Goal: Task Accomplishment & Management: Manage account settings

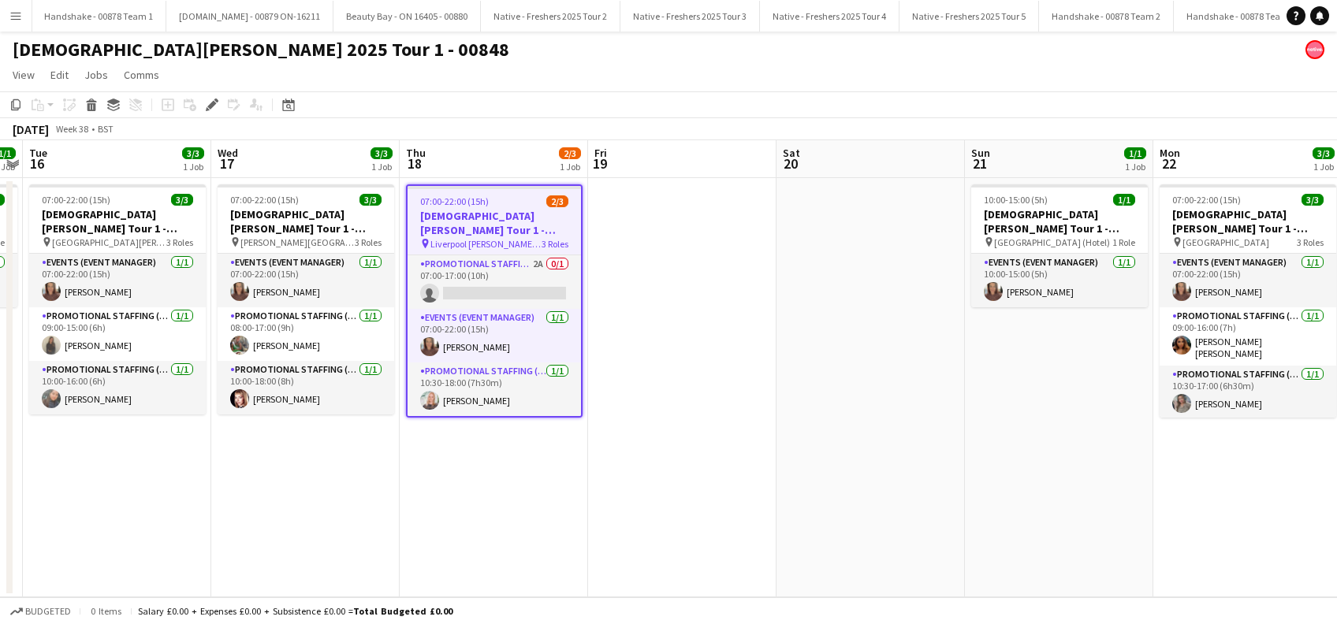
drag, startPoint x: 488, startPoint y: 466, endPoint x: 639, endPoint y: 350, distance: 190.0
click at [489, 466] on app-date-cell "07:00-22:00 (15h) 2/3 Lady Garden Tour 1 - 00848 - Liverpool John Moores Univer…" at bounding box center [494, 387] width 188 height 419
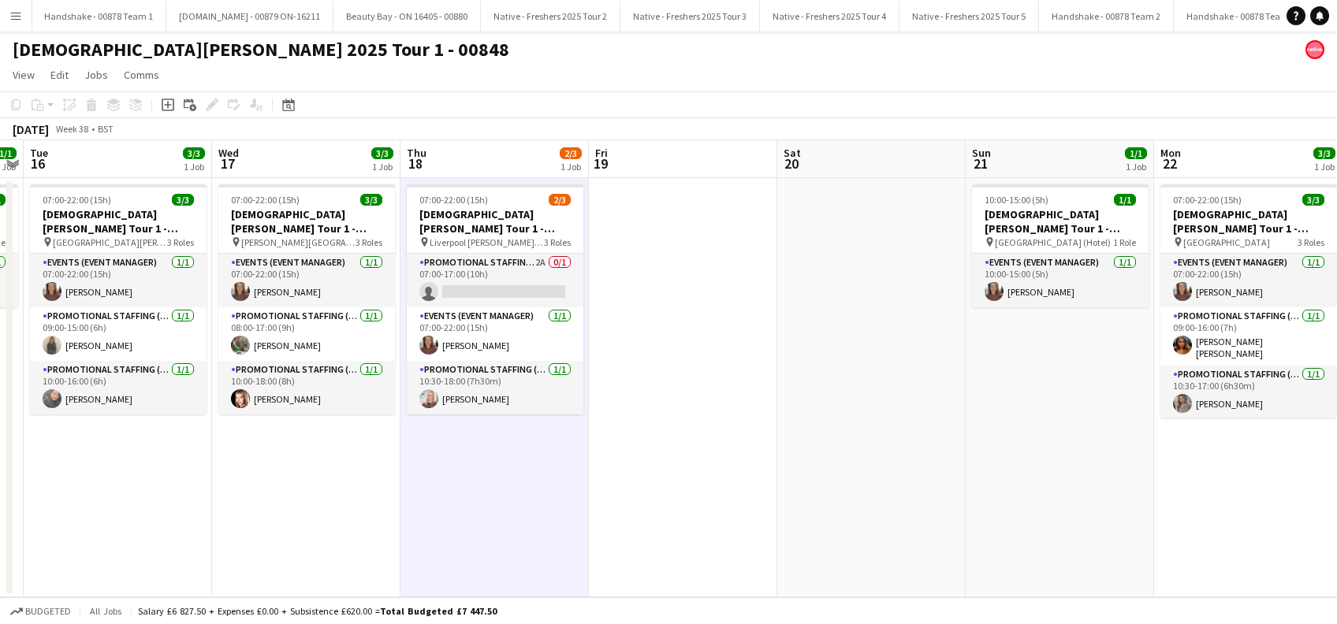
click at [654, 296] on app-date-cell at bounding box center [683, 387] width 188 height 419
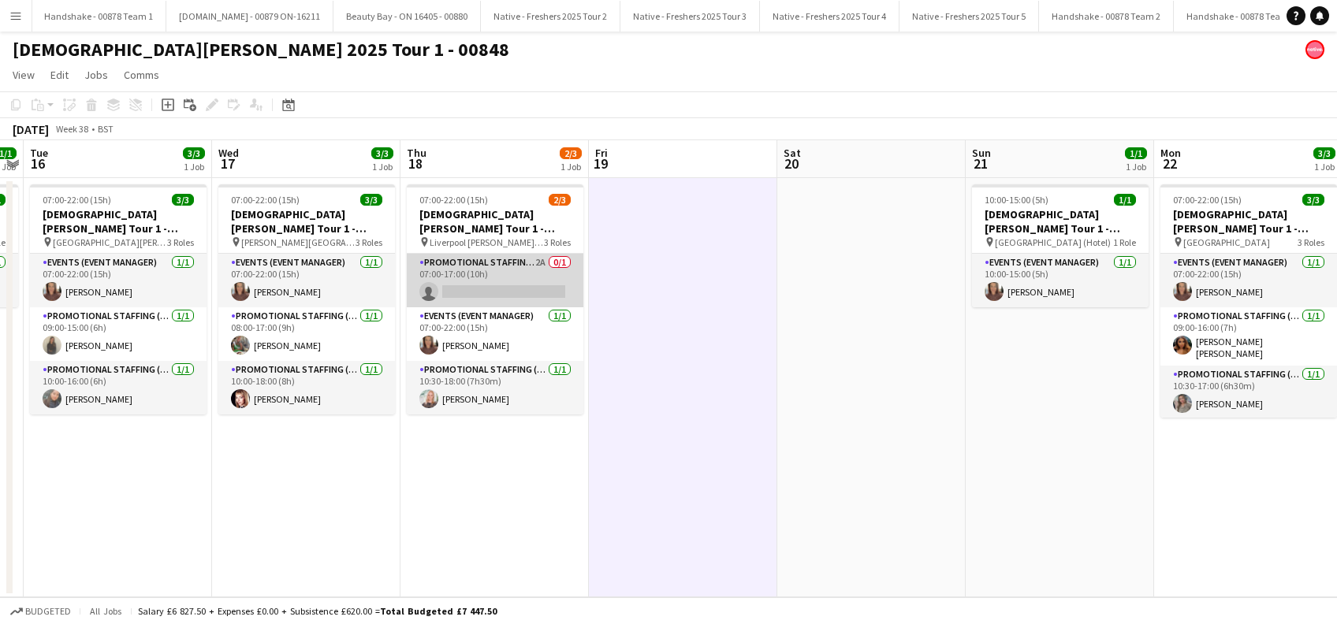
click at [485, 289] on app-card-role "Promotional Staffing (Brand Ambassadors) 2A 0/1 07:00-17:00 (10h) single-neutra…" at bounding box center [495, 281] width 177 height 54
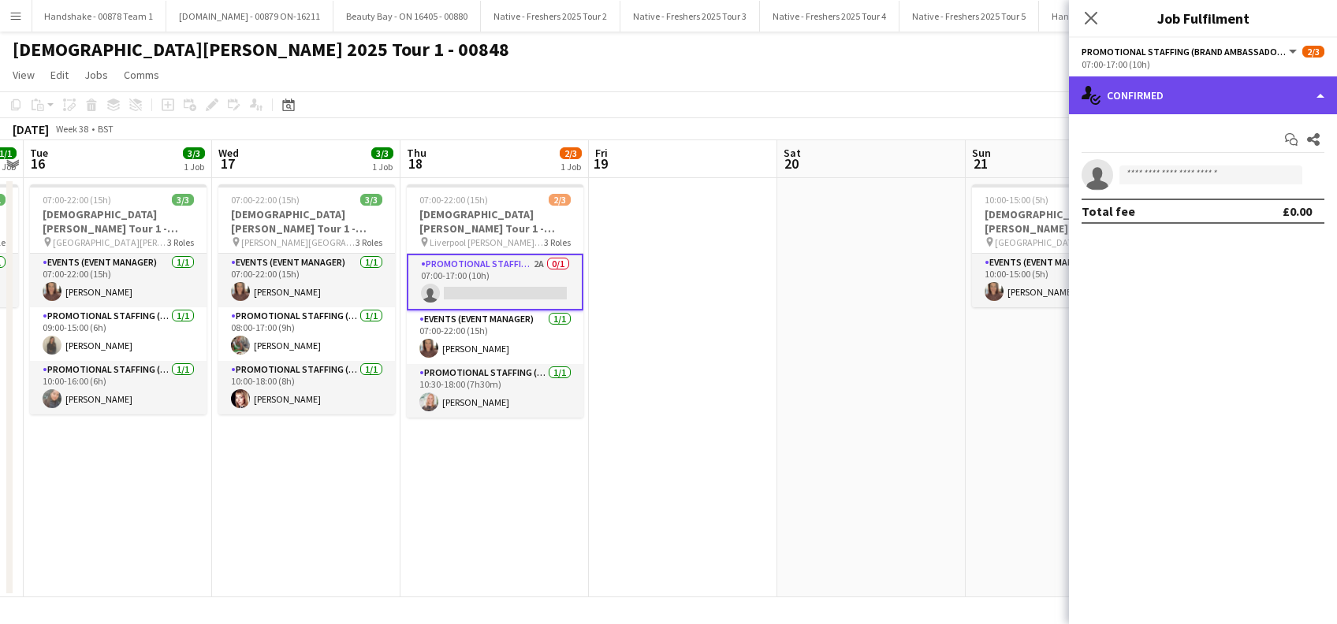
click at [1157, 100] on div "single-neutral-actions-check-2 Confirmed" at bounding box center [1203, 95] width 268 height 38
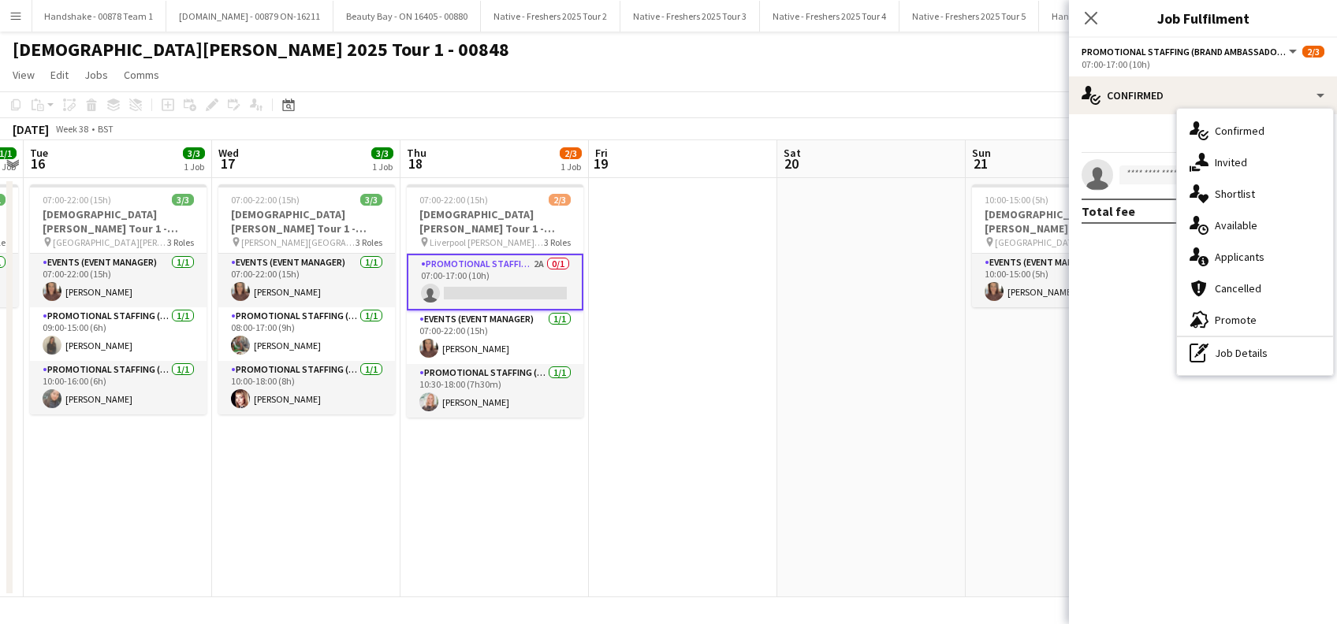
click at [1248, 264] on span "Applicants" at bounding box center [1240, 257] width 50 height 14
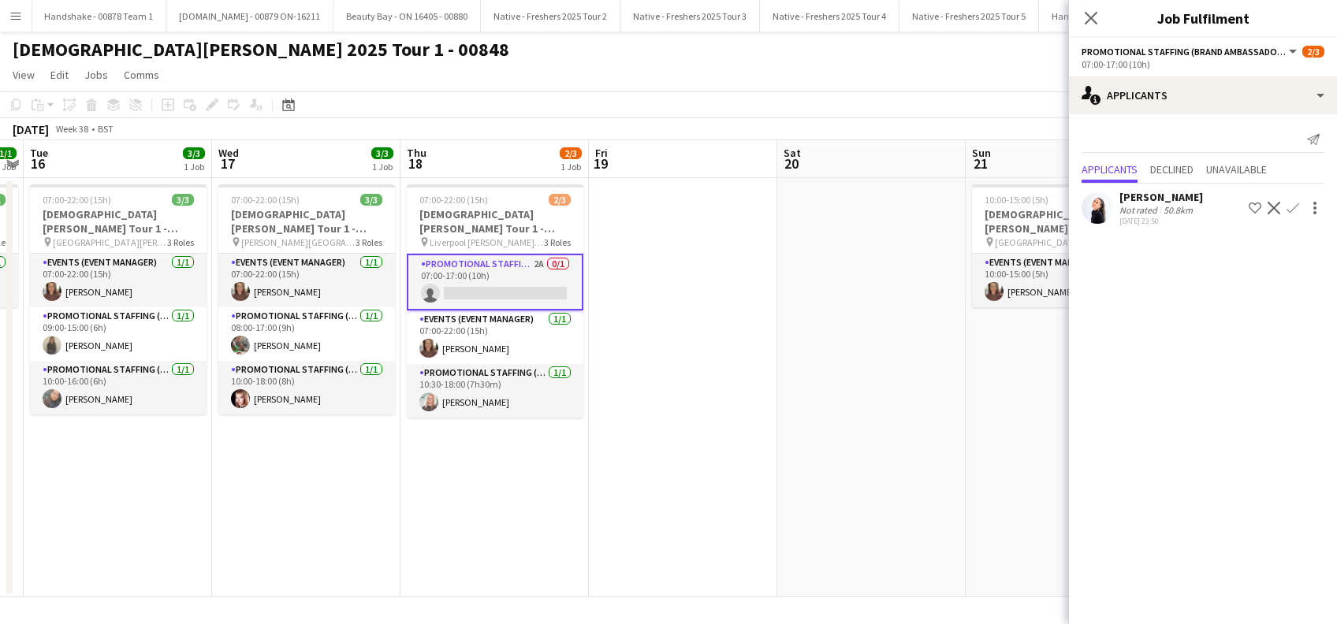
click at [1294, 204] on app-icon "Confirm" at bounding box center [1293, 208] width 13 height 13
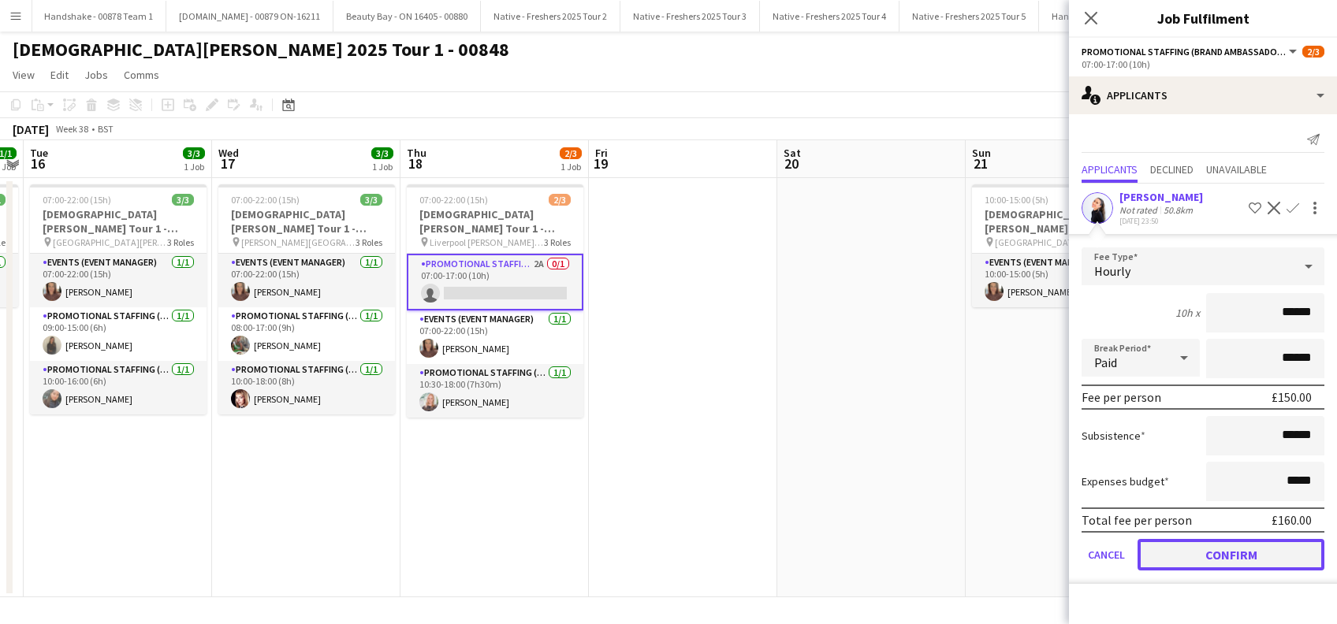
click at [1234, 549] on button "Confirm" at bounding box center [1231, 555] width 187 height 32
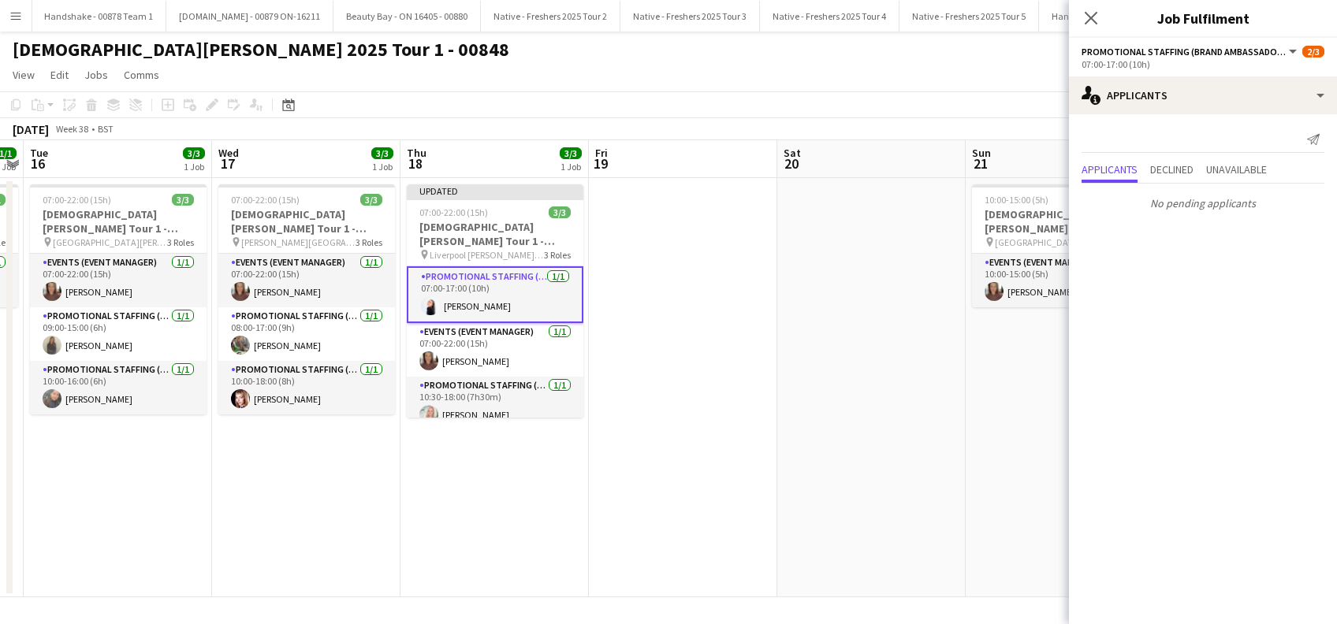
drag, startPoint x: 874, startPoint y: 429, endPoint x: 887, endPoint y: 418, distance: 16.8
click at [874, 429] on app-date-cell at bounding box center [871, 387] width 188 height 419
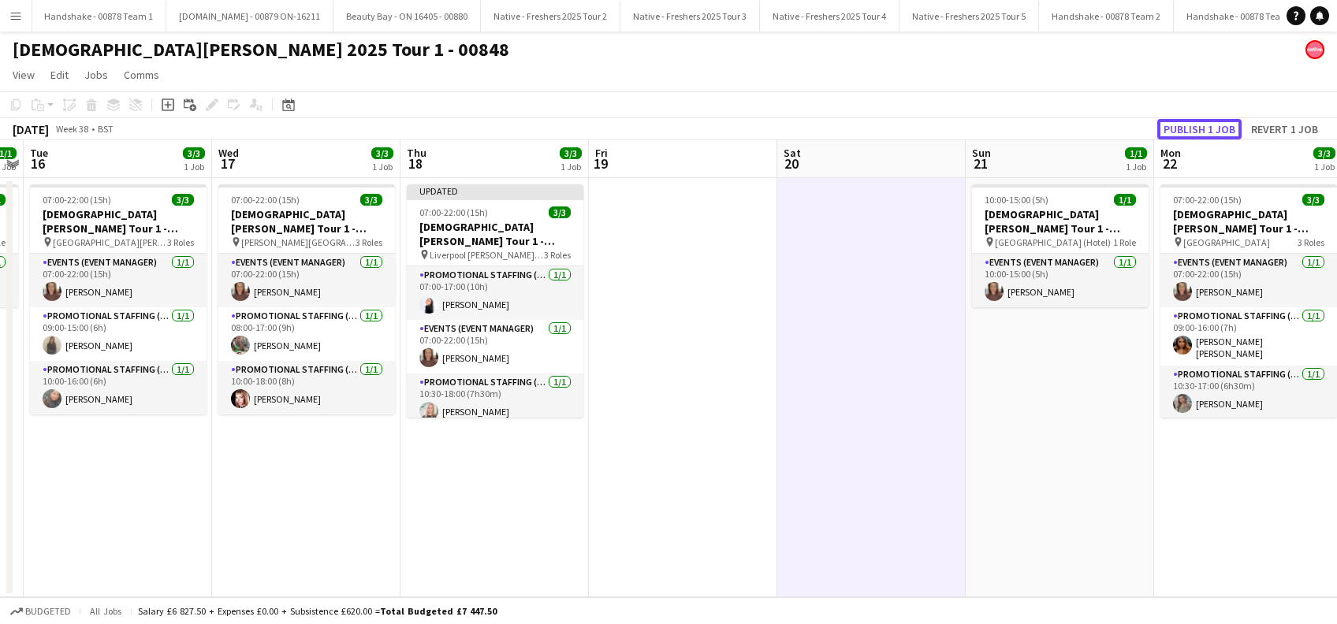
click at [1189, 132] on button "Publish 1 job" at bounding box center [1199, 129] width 84 height 20
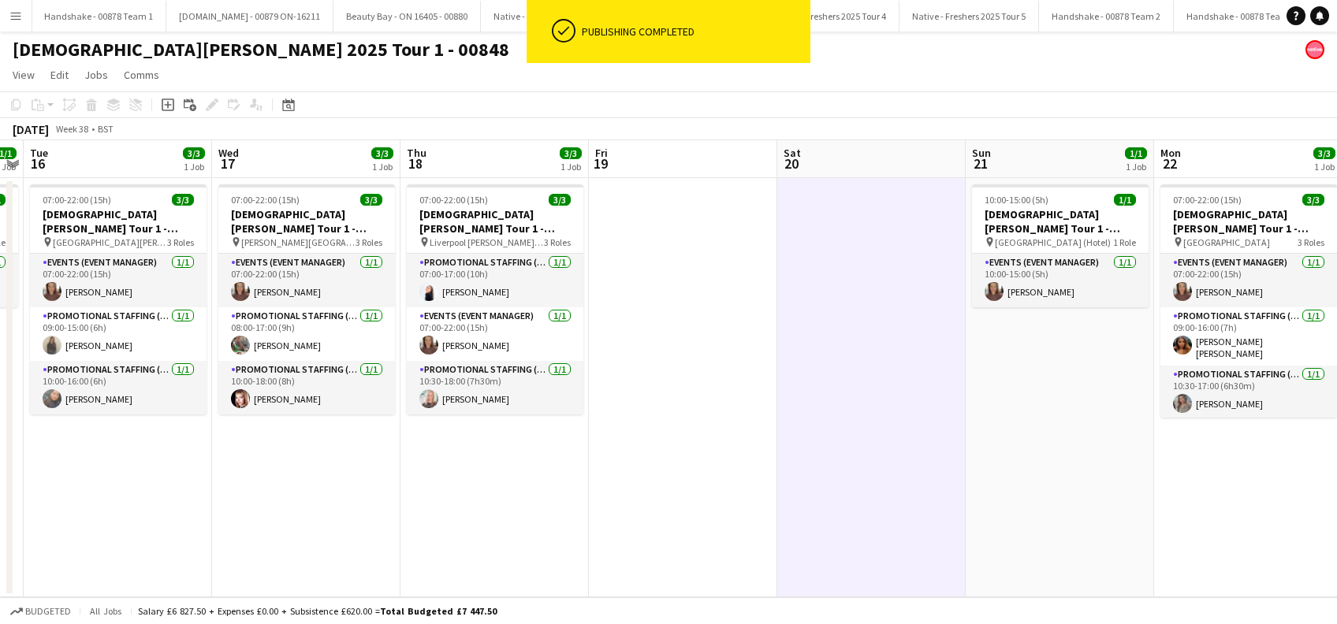
click at [784, 348] on app-date-cell at bounding box center [871, 387] width 188 height 419
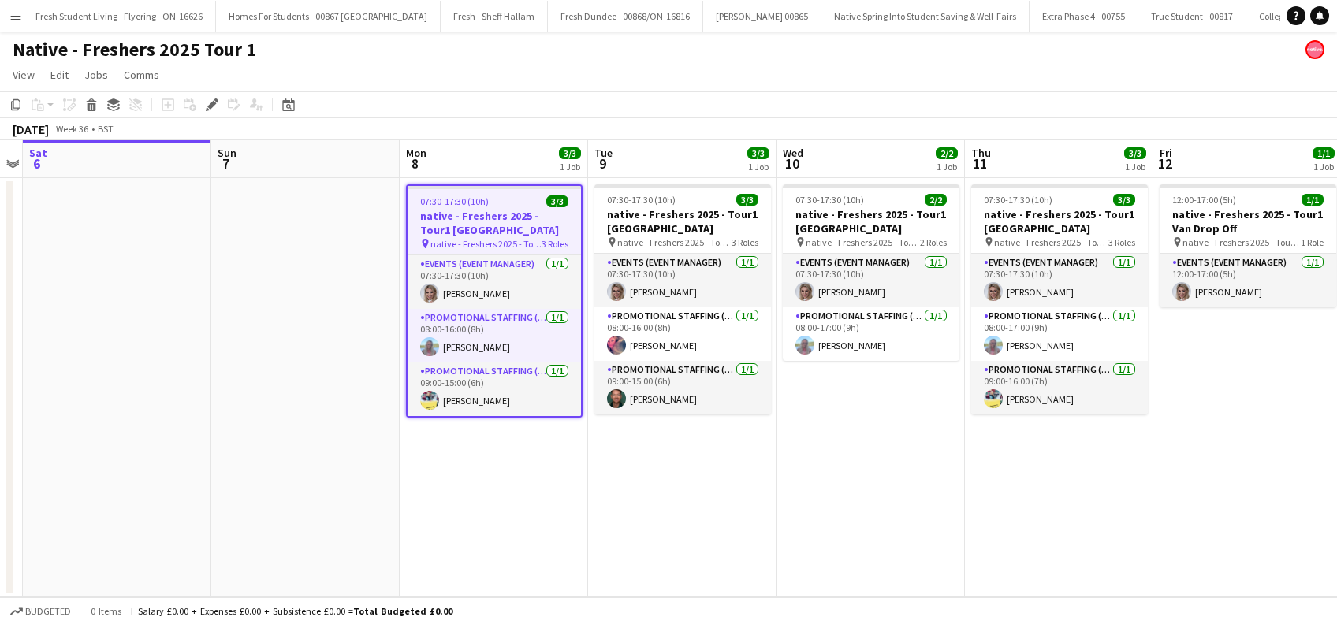
scroll to position [0, 1654]
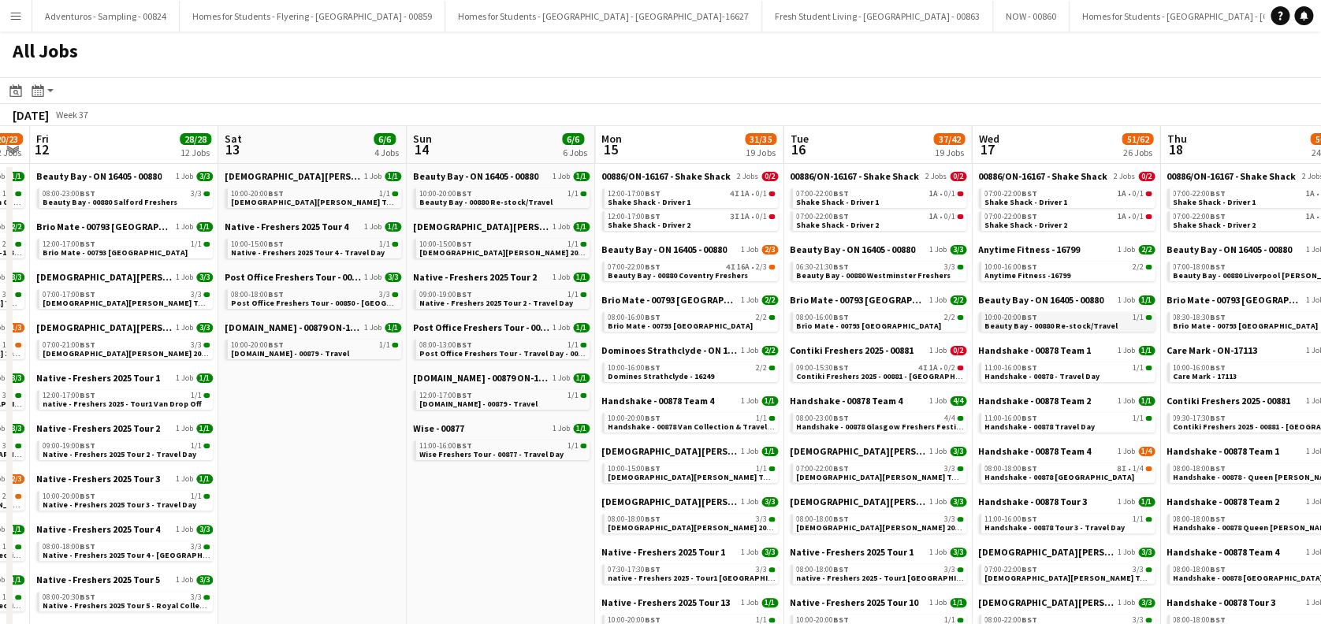
click at [993, 322] on span "Beauty Bay - 00880 Re-stock/Travel" at bounding box center [1051, 326] width 133 height 10
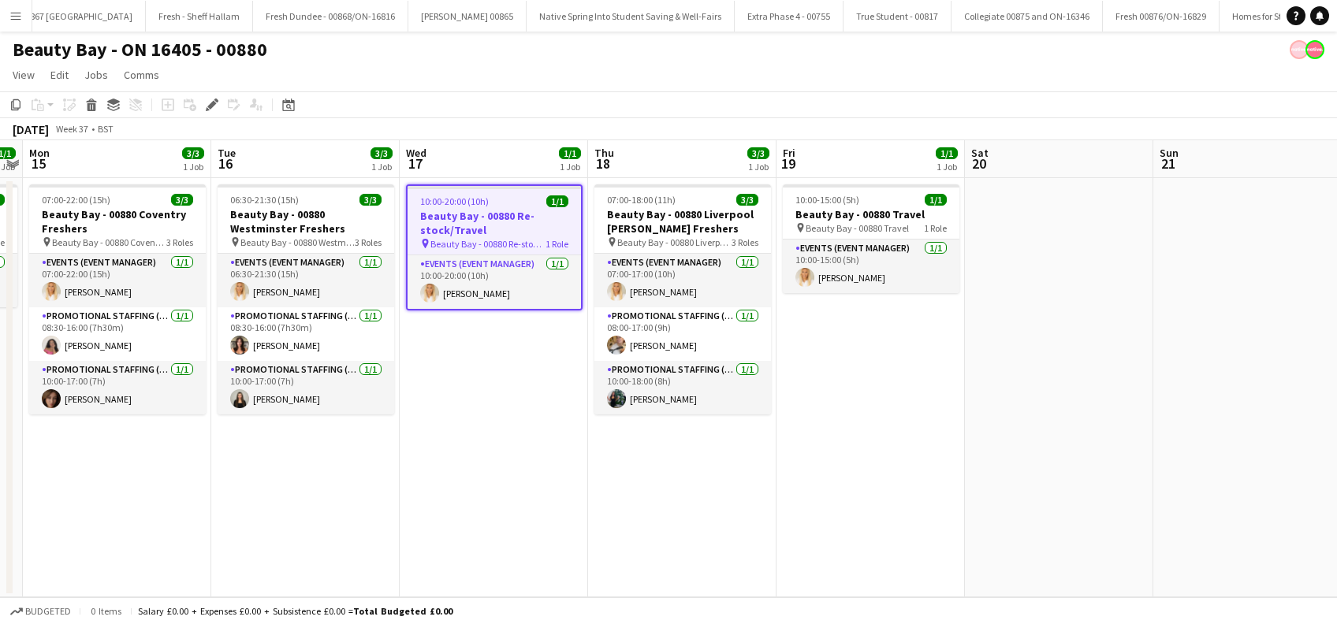
scroll to position [0, 2725]
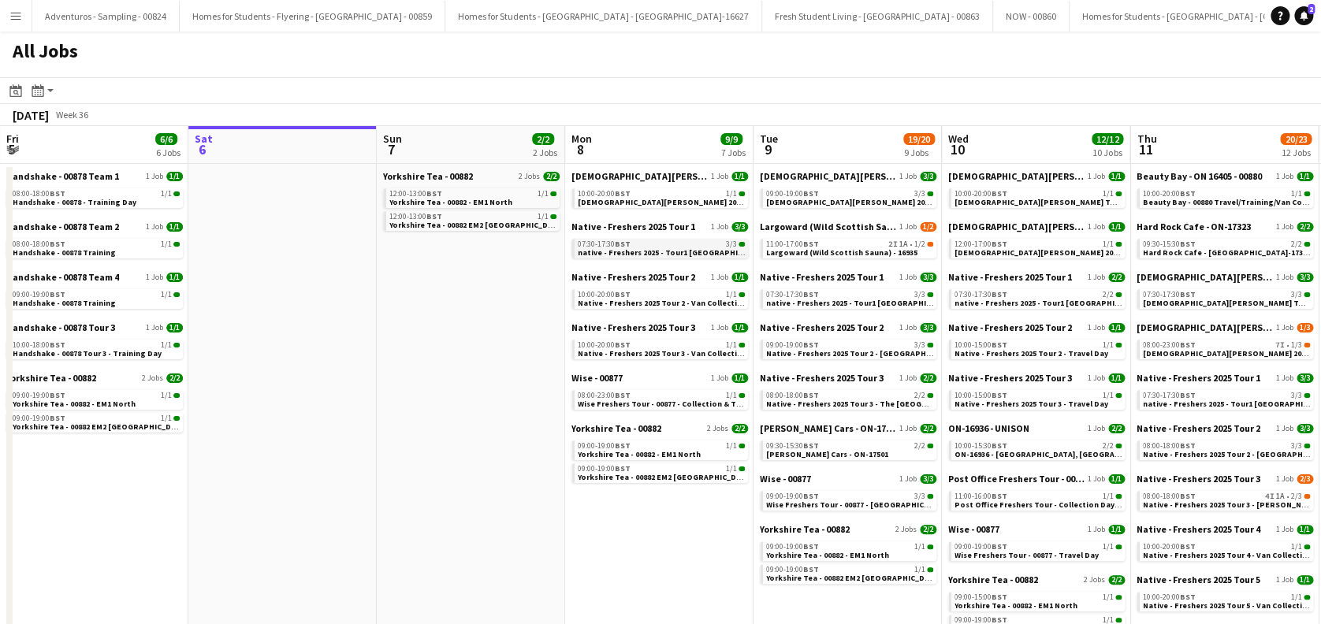
click at [688, 246] on div "07:30-17:30 BST 3/3" at bounding box center [661, 244] width 167 height 8
click at [624, 296] on span "BST" at bounding box center [623, 294] width 16 height 10
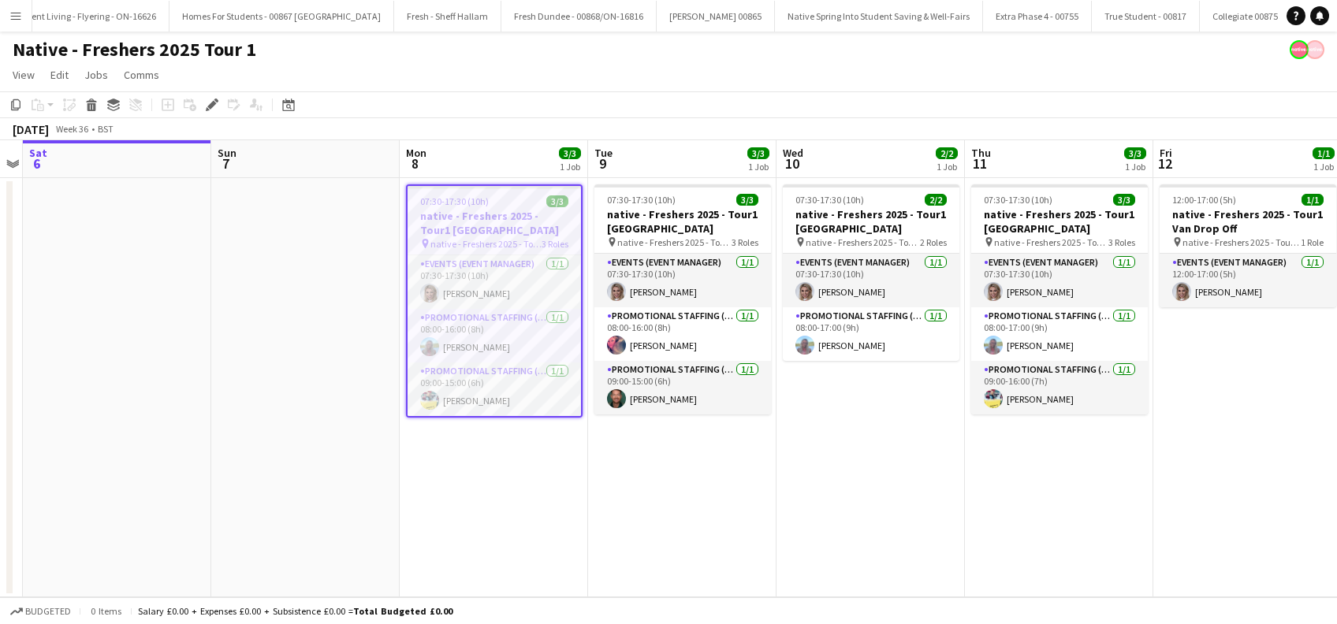
click at [340, 441] on app-date-cell at bounding box center [305, 387] width 188 height 419
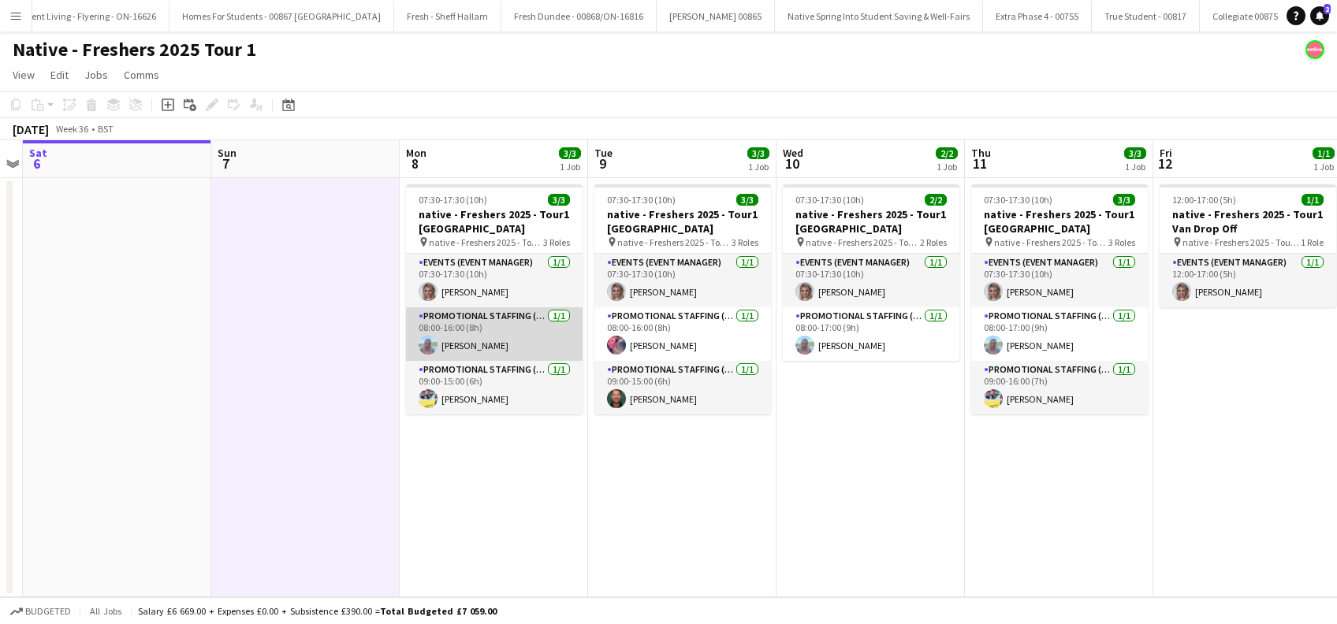
click at [476, 349] on app-card-role "Promotional Staffing (Brand Ambassadors) 1/1 08:00-16:00 (8h) Niamh Murray" at bounding box center [494, 334] width 177 height 54
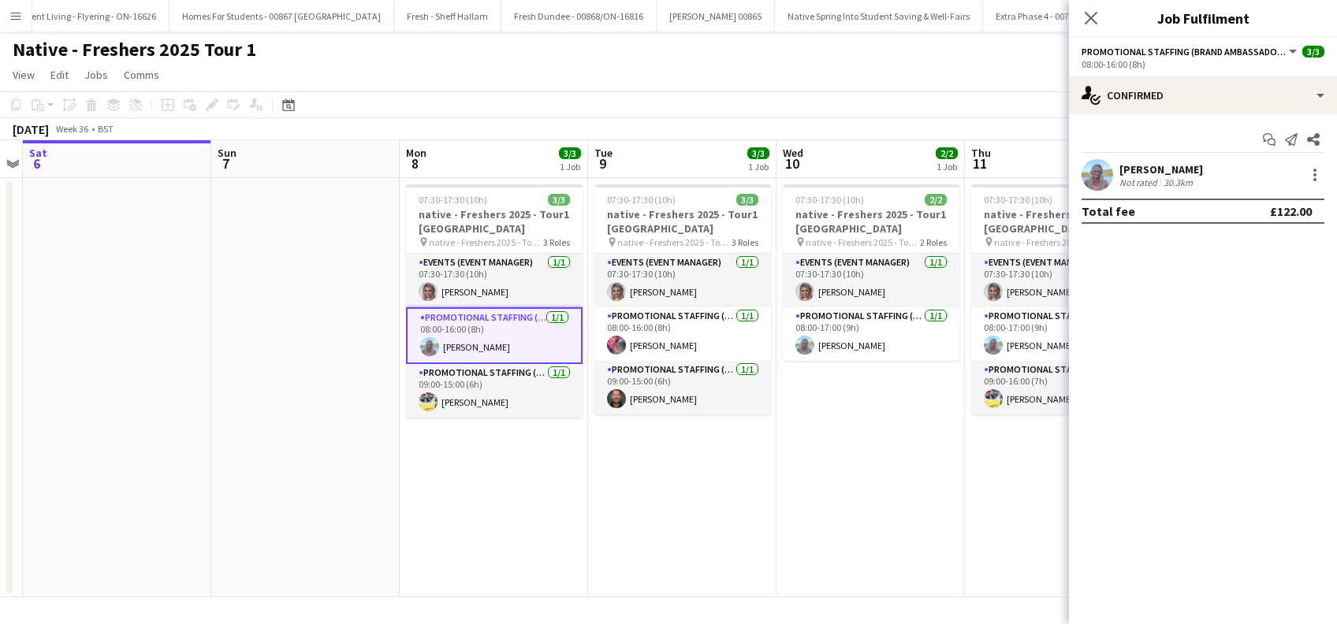
click at [1166, 173] on div "Niamh Murray" at bounding box center [1162, 169] width 84 height 14
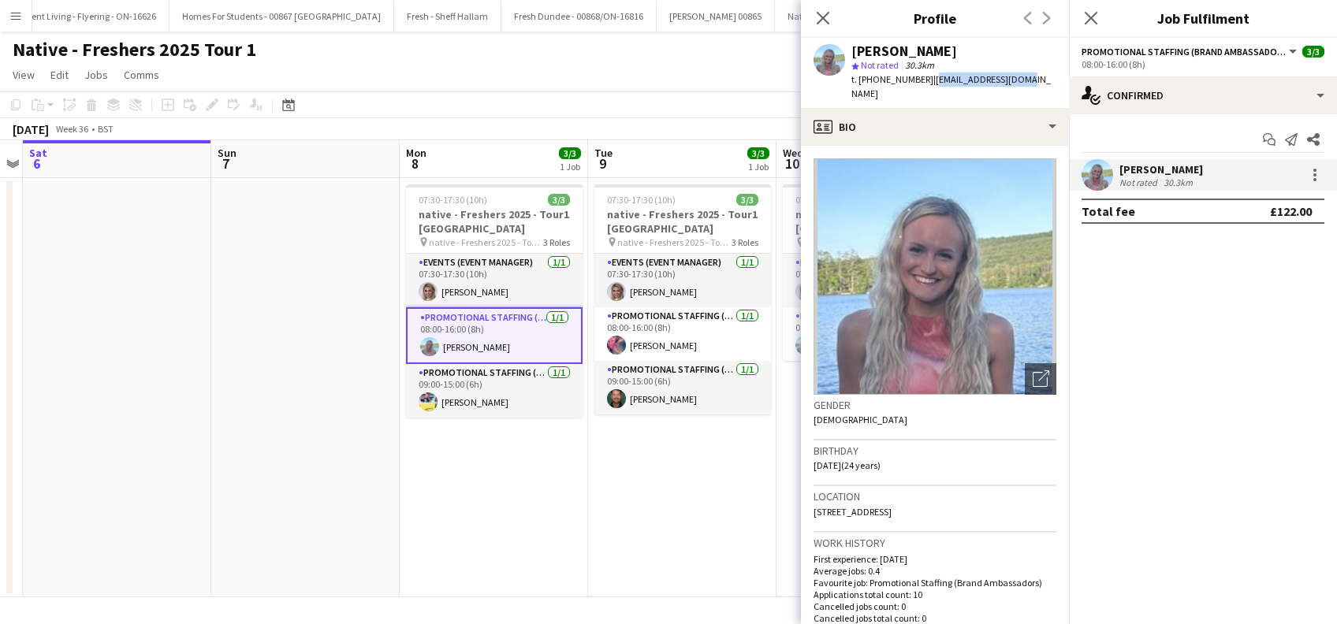
drag, startPoint x: 1021, startPoint y: 76, endPoint x: 927, endPoint y: 78, distance: 93.8
click at [927, 78] on div "Niamh Murray star Not rated 30.3km t. +447763211303 | niarosi21@gmail.com" at bounding box center [935, 73] width 268 height 70
copy span "niarosi21@gmail.com"
click at [490, 396] on app-card-role "Promotional Staffing (Brand Ambassadors) 1/1 09:00-15:00 (6h) Yvonne Smith" at bounding box center [494, 391] width 177 height 54
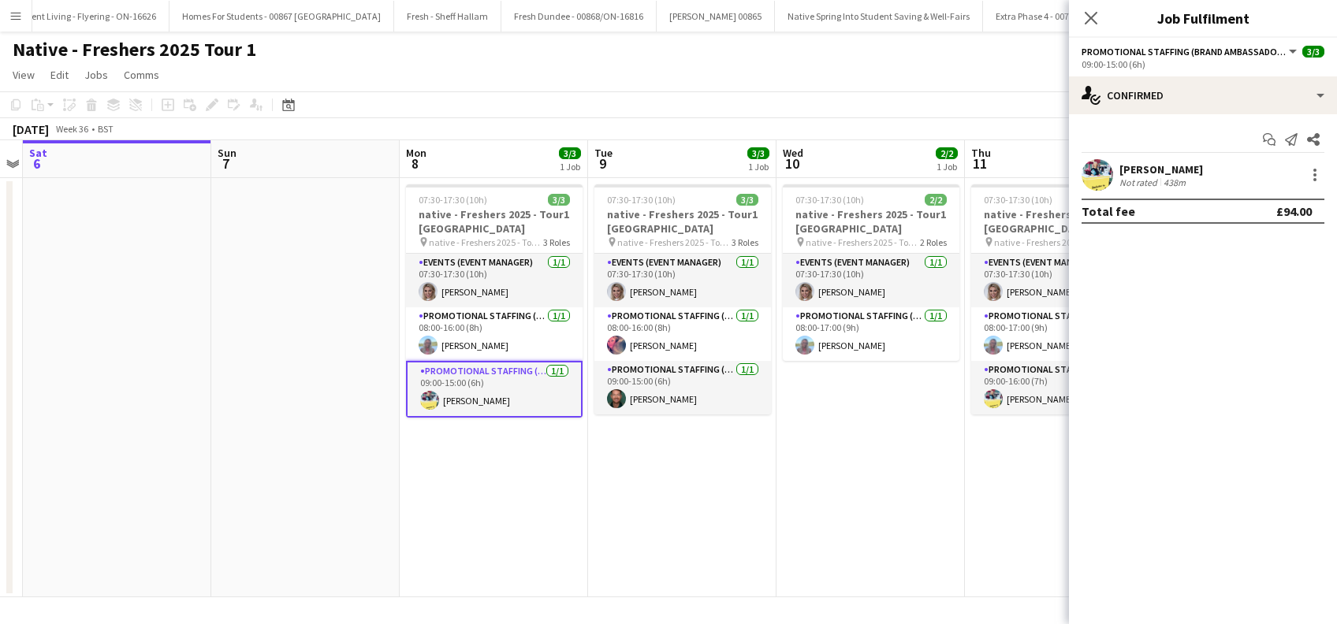
click at [1179, 174] on div "Yvonne Smith" at bounding box center [1162, 169] width 84 height 14
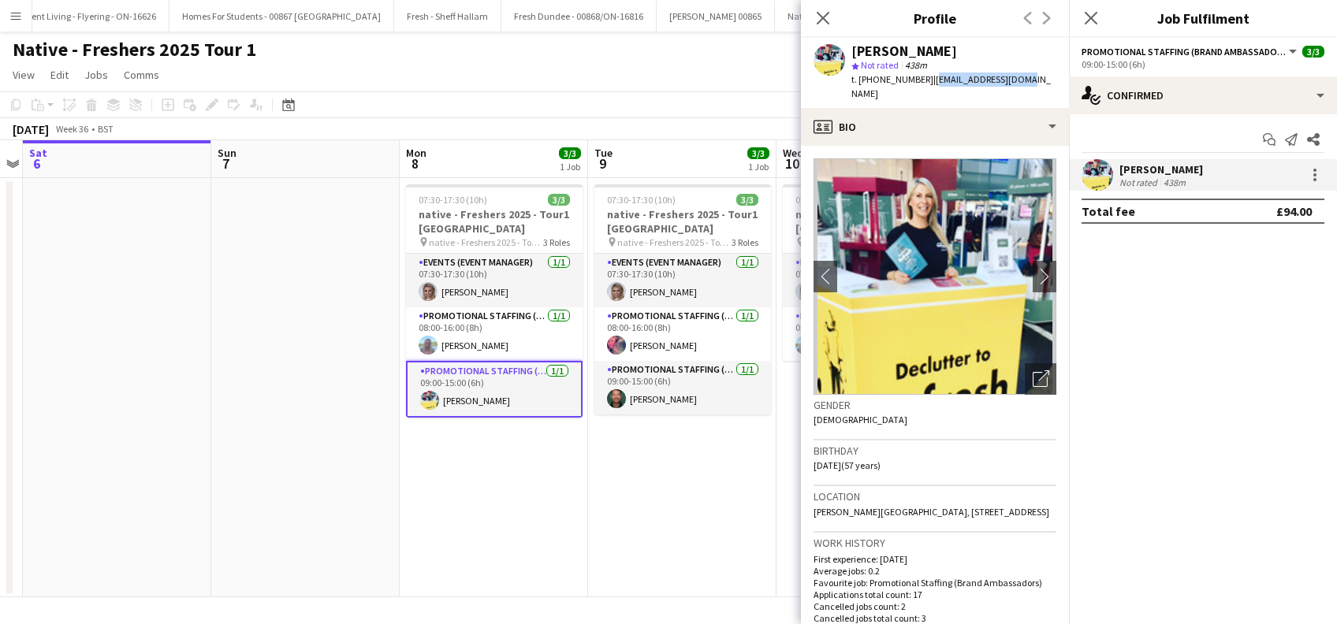
drag, startPoint x: 1028, startPoint y: 77, endPoint x: 927, endPoint y: 82, distance: 101.0
click at [927, 82] on app-profile-header "Yvonne Smith star Not rated 438m t. +447976674254 | yds2609@yahoo.co.uk" at bounding box center [935, 73] width 268 height 70
copy span "yds2609@yahoo.co.uk"
click at [482, 302] on app-card-role "Events (Event Manager) 1/1 07:30-17:30 (10h) Nicola MacDonald" at bounding box center [494, 281] width 177 height 54
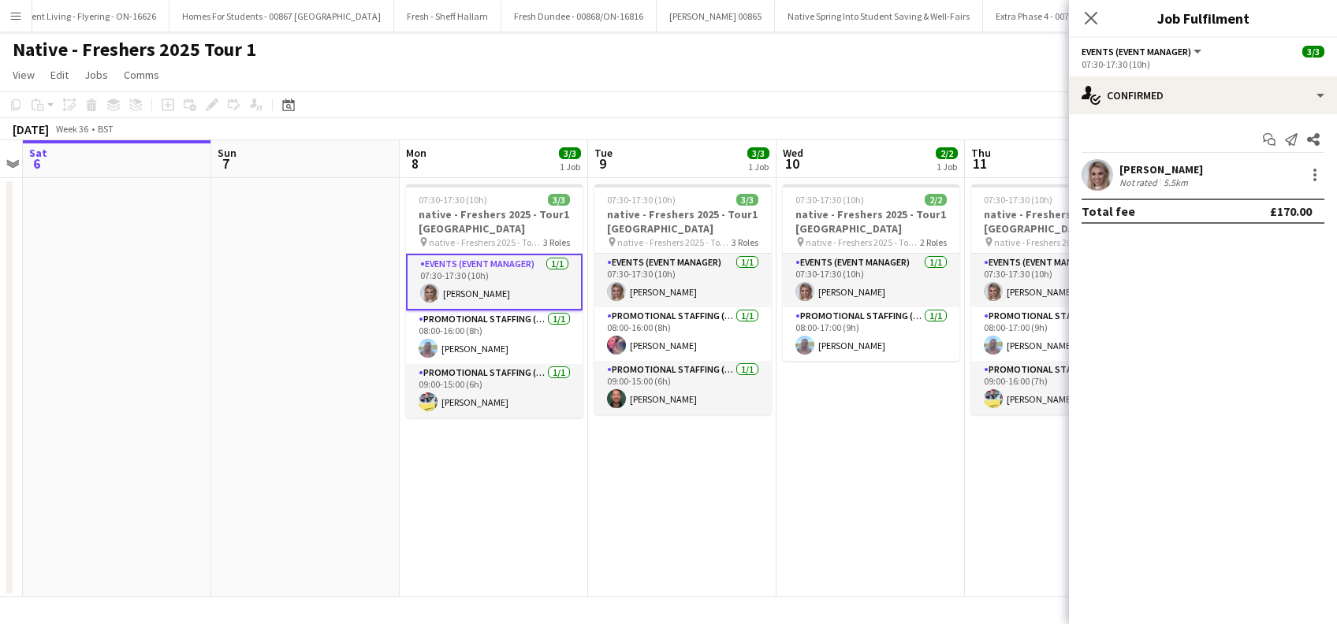
click at [1187, 170] on div "Nicola MacDonald" at bounding box center [1162, 169] width 84 height 14
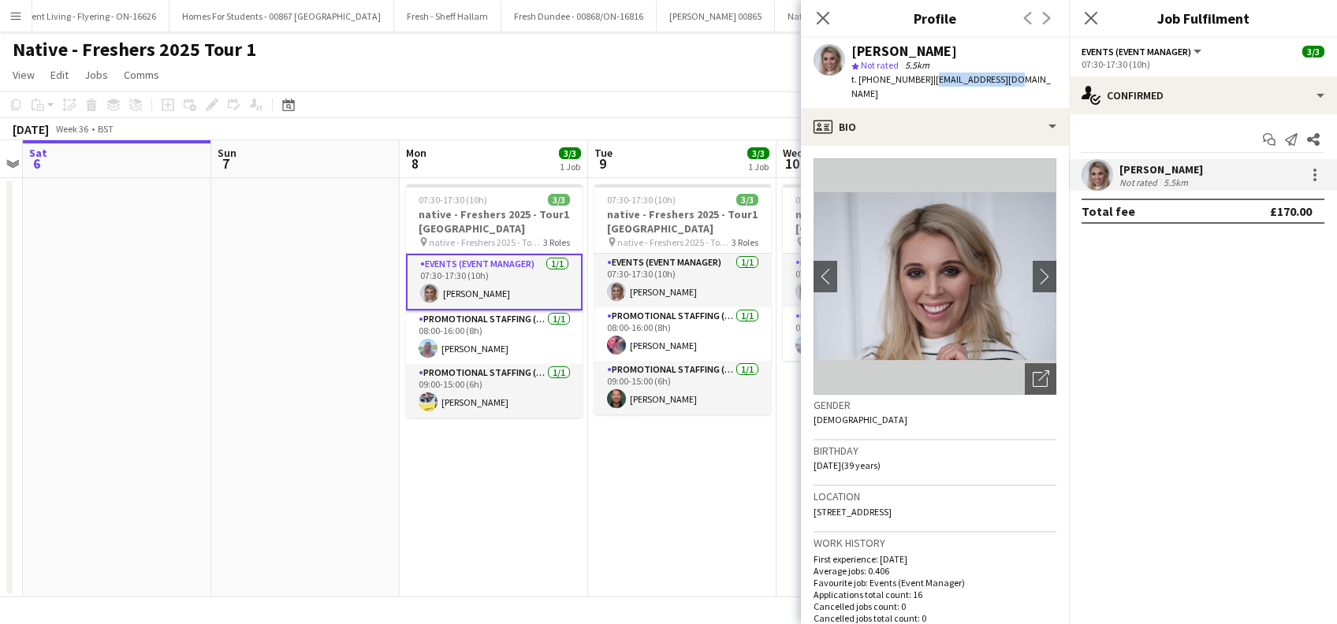
drag, startPoint x: 1022, startPoint y: 83, endPoint x: 926, endPoint y: 84, distance: 95.4
click at [926, 84] on app-profile-header "Nicola MacDonald star Not rated 5.5km t. +447872948437 | nickimac7@aol.com" at bounding box center [935, 73] width 268 height 70
copy span "nickimac7@aol.com"
click at [896, 80] on span "t. +447872948437" at bounding box center [892, 79] width 82 height 12
drag, startPoint x: 919, startPoint y: 79, endPoint x: 855, endPoint y: 47, distance: 71.2
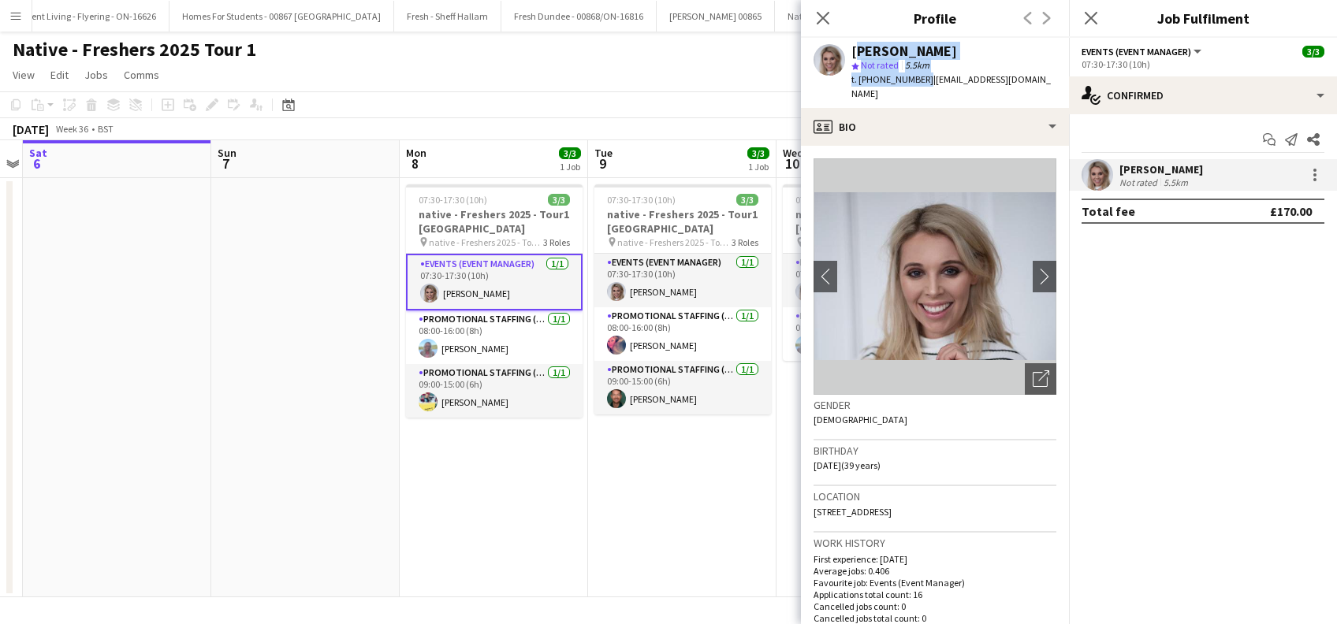
click at [855, 47] on div "Nicola MacDonald star Not rated 5.5km t. +447872948437 | nickimac7@aol.com" at bounding box center [953, 73] width 205 height 58
copy div "Nicola MacDonald star Not rated 5.5km t. +447872948437"
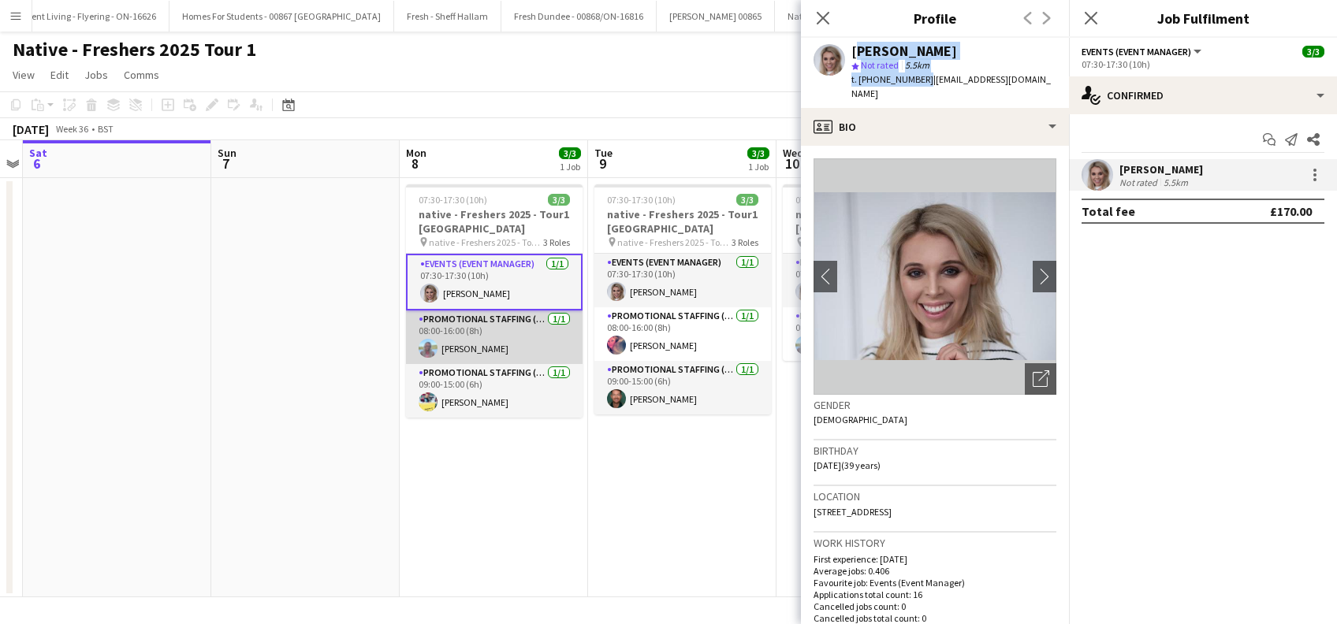
click at [490, 347] on app-card-role "Promotional Staffing (Brand Ambassadors) 1/1 08:00-16:00 (8h) Niamh Murray" at bounding box center [494, 338] width 177 height 54
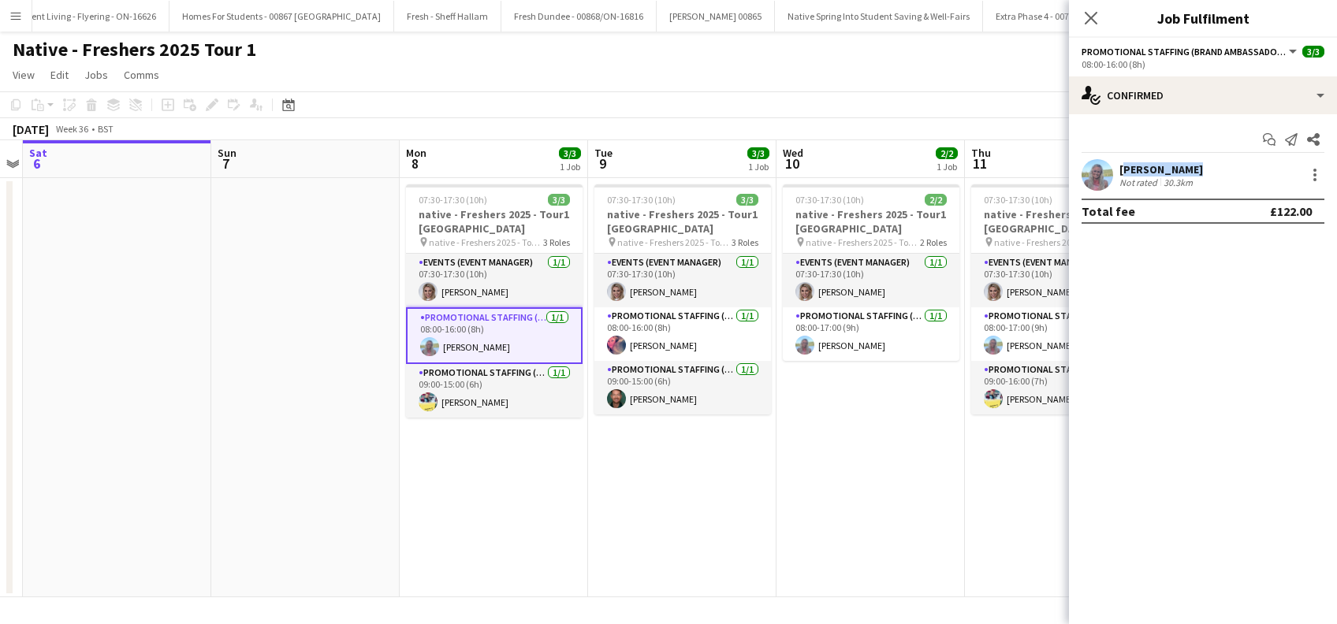
drag, startPoint x: 1192, startPoint y: 170, endPoint x: 1122, endPoint y: 172, distance: 70.2
click at [1122, 172] on div "Niamh Murray" at bounding box center [1162, 169] width 84 height 14
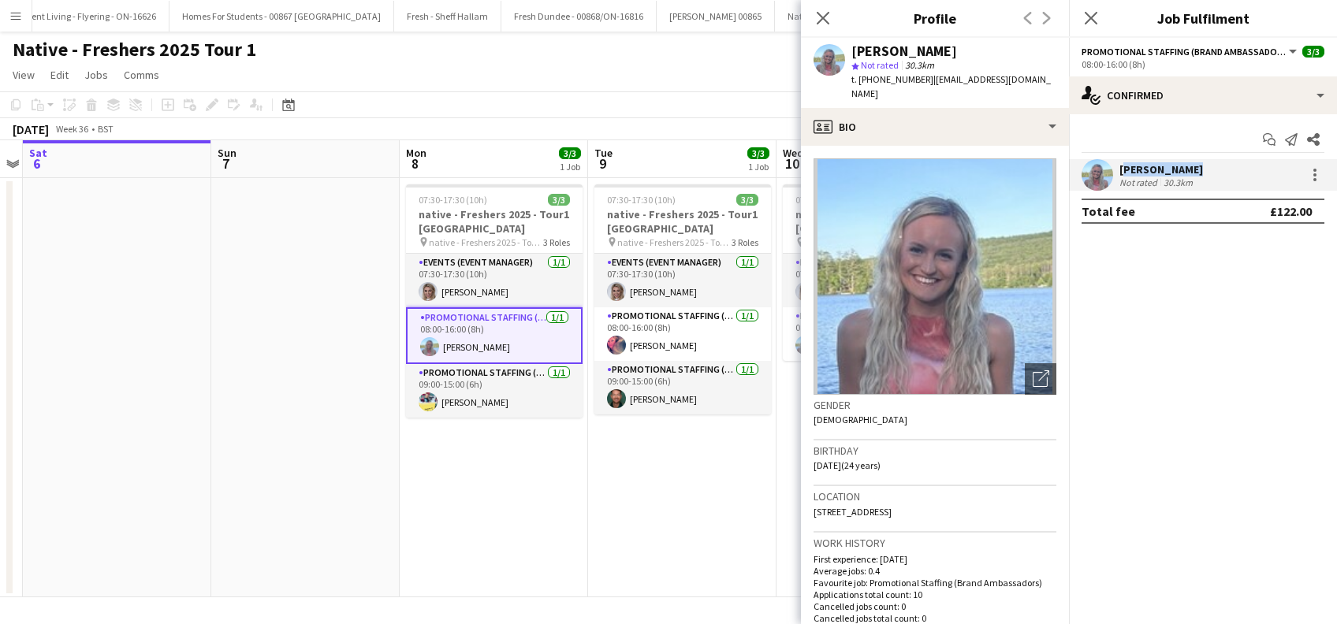
copy div "Niamh Murray"
click at [475, 403] on app-card-role "Promotional Staffing (Brand Ambassadors) 1/1 09:00-15:00 (6h) Yvonne Smith" at bounding box center [494, 391] width 177 height 54
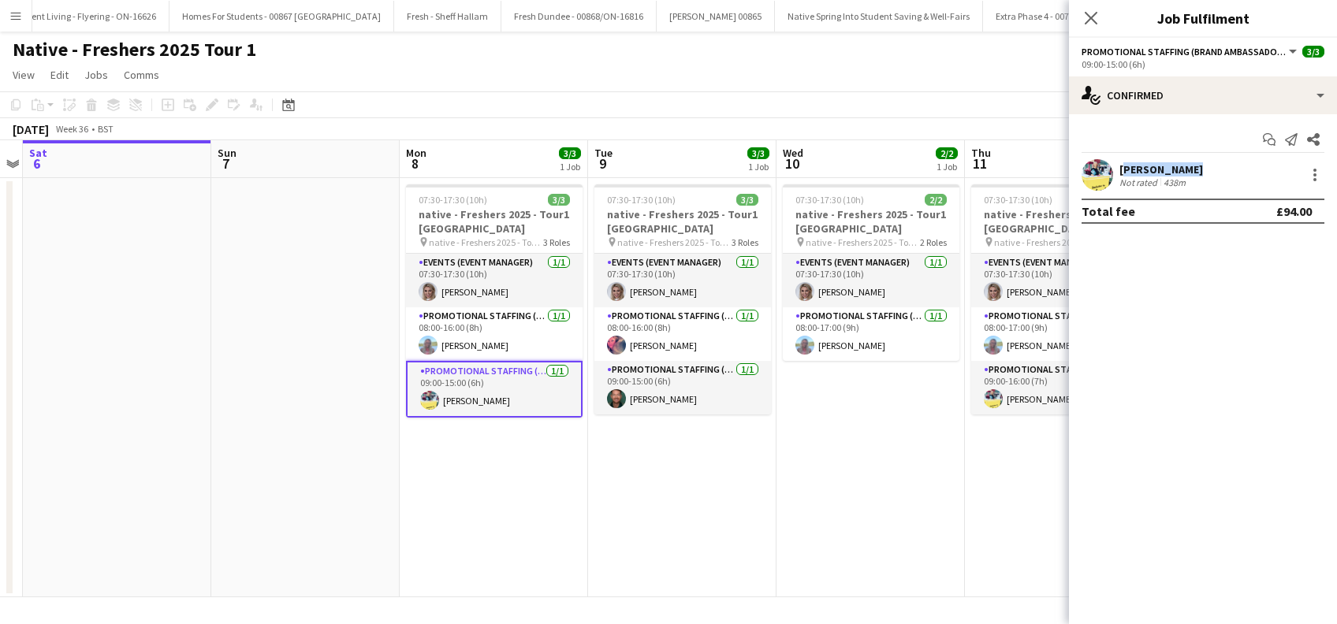
drag, startPoint x: 1191, startPoint y: 165, endPoint x: 1120, endPoint y: 170, distance: 71.2
click at [1120, 170] on div "Yvonne Smith Not rated 438m" at bounding box center [1203, 175] width 268 height 32
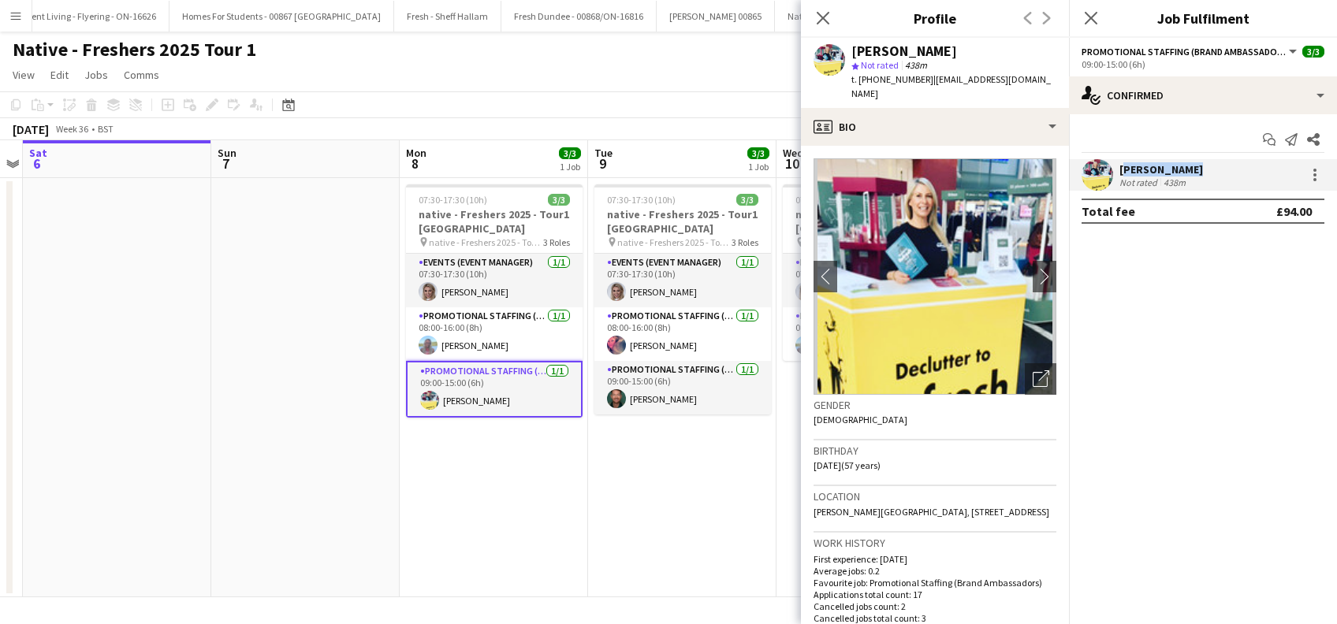
copy div "Yvonne Smith"
click at [1090, 25] on icon "Close pop-in" at bounding box center [1090, 17] width 15 height 15
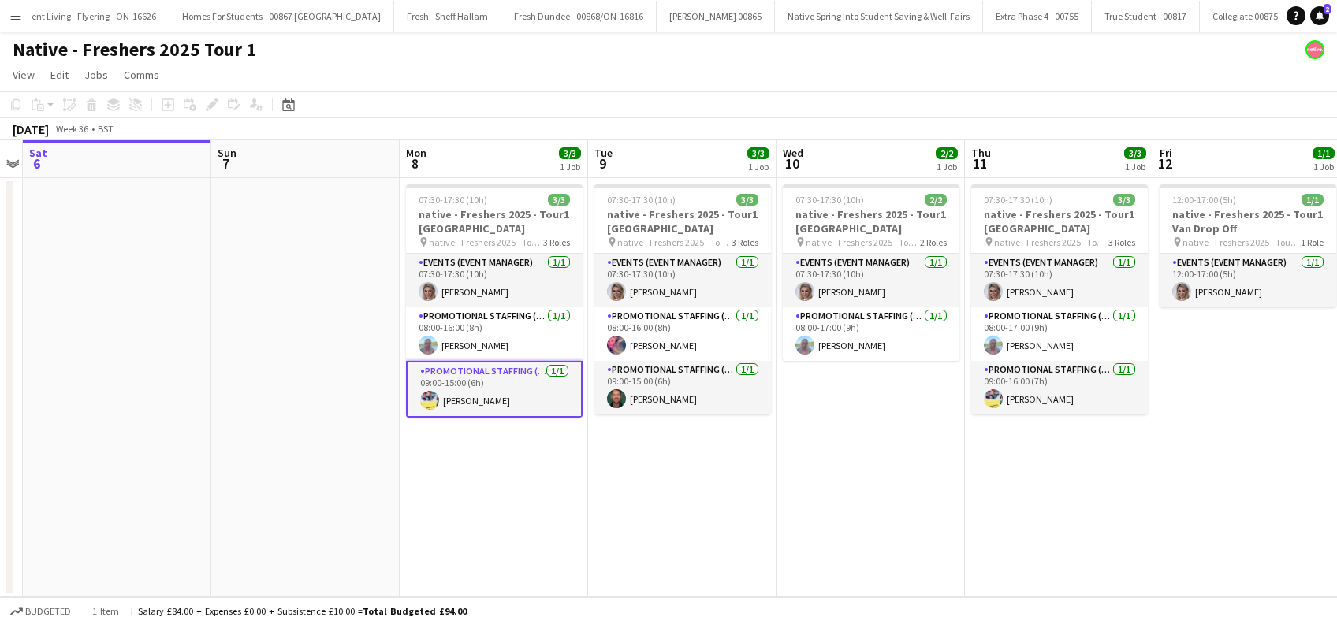
click at [720, 491] on app-date-cell "07:30-17:30 (10h) 3/3 native - Freshers 2025 - Tour1 Glasgow Caledonian pin nat…" at bounding box center [682, 387] width 188 height 419
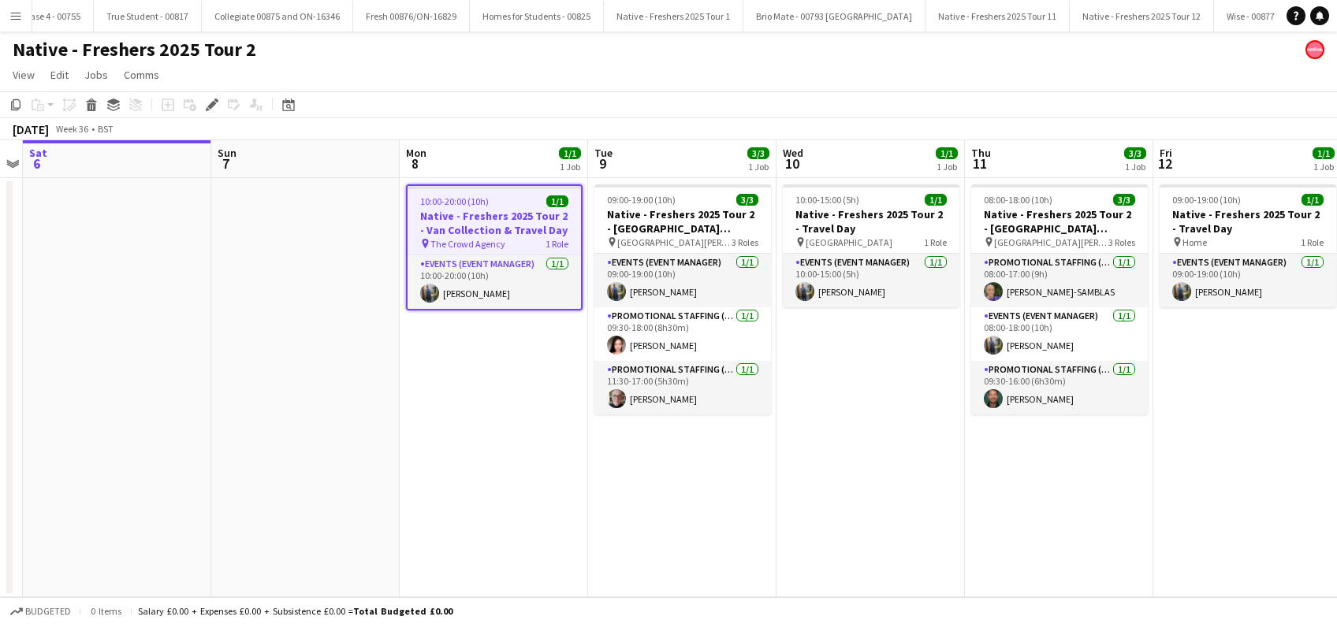
scroll to position [0, 2864]
click at [533, 489] on app-date-cell "10:00-20:00 (10h) 1/1 Native - Freshers 2025 Tour 2 - Van Collection & Travel D…" at bounding box center [494, 387] width 188 height 419
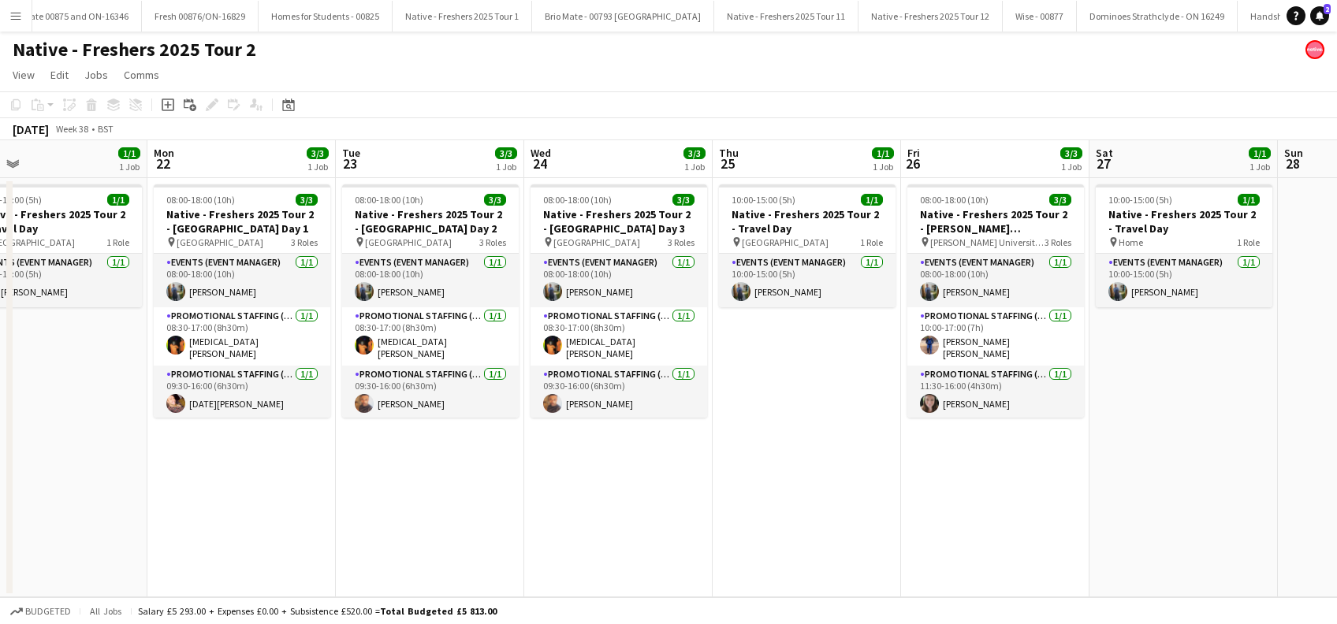
scroll to position [0, 635]
